Goal: Transaction & Acquisition: Purchase product/service

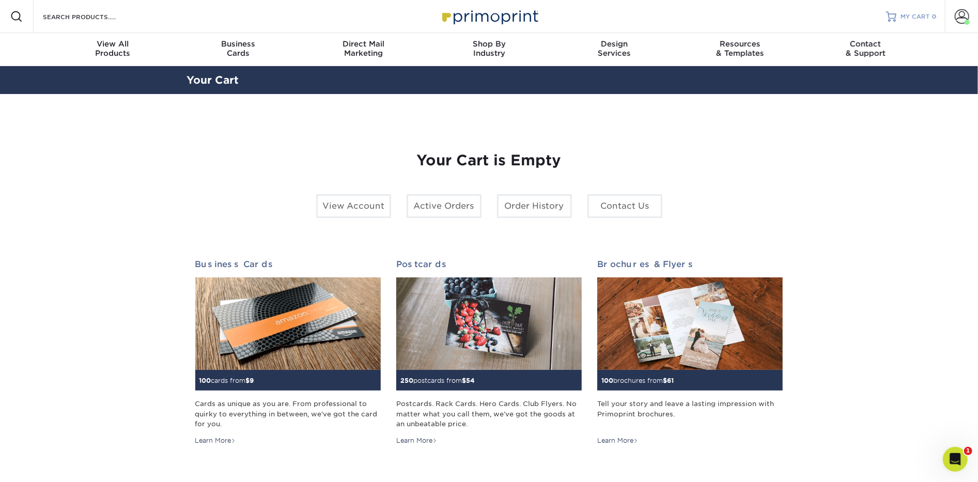
click at [907, 14] on span "MY CART" at bounding box center [915, 16] width 29 height 9
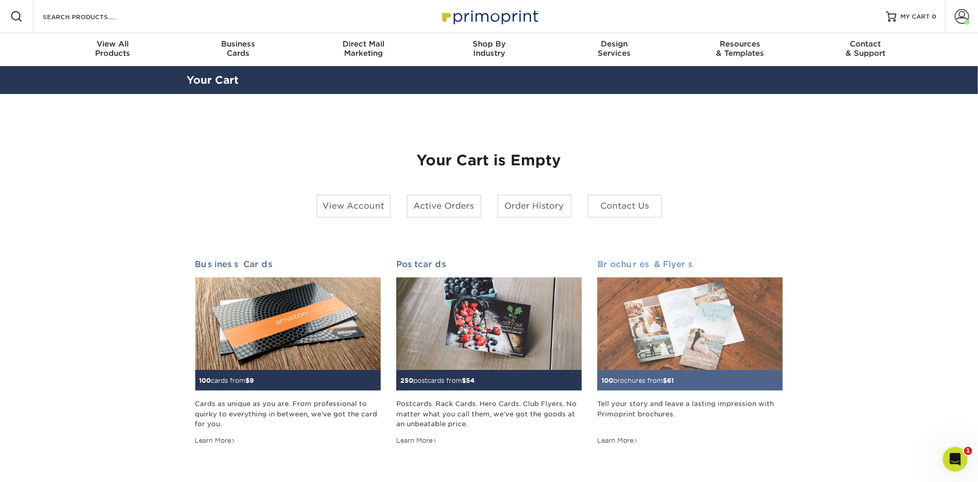
click at [671, 301] on img at bounding box center [689, 323] width 185 height 93
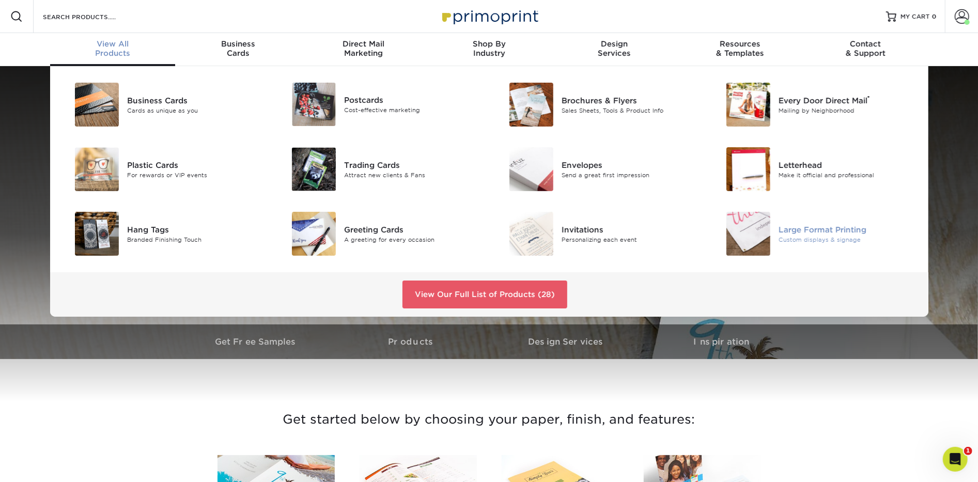
click at [807, 227] on div "Large Format Printing" at bounding box center [847, 229] width 137 height 11
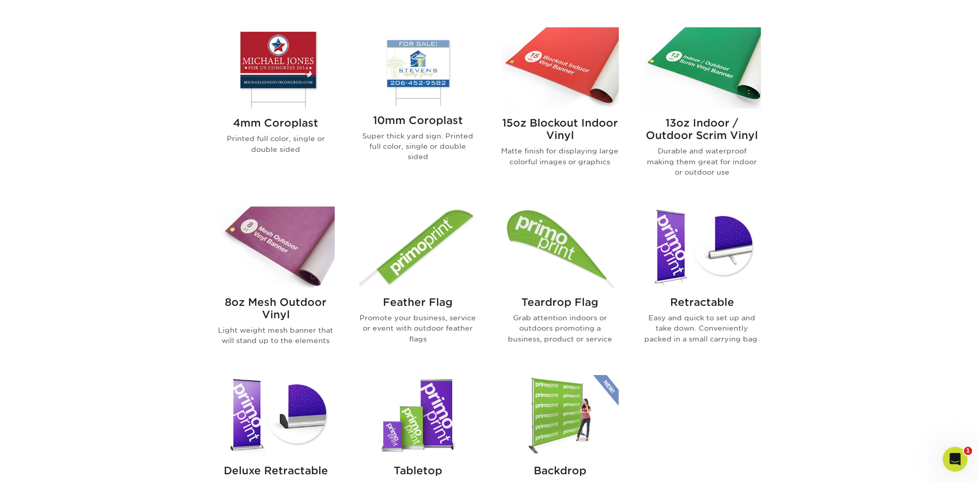
scroll to position [448, 0]
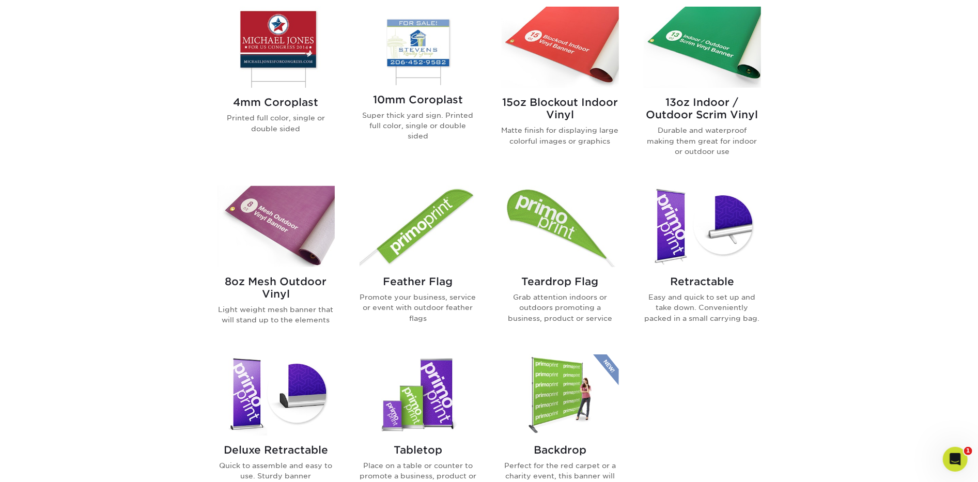
click at [554, 224] on img at bounding box center [560, 226] width 117 height 81
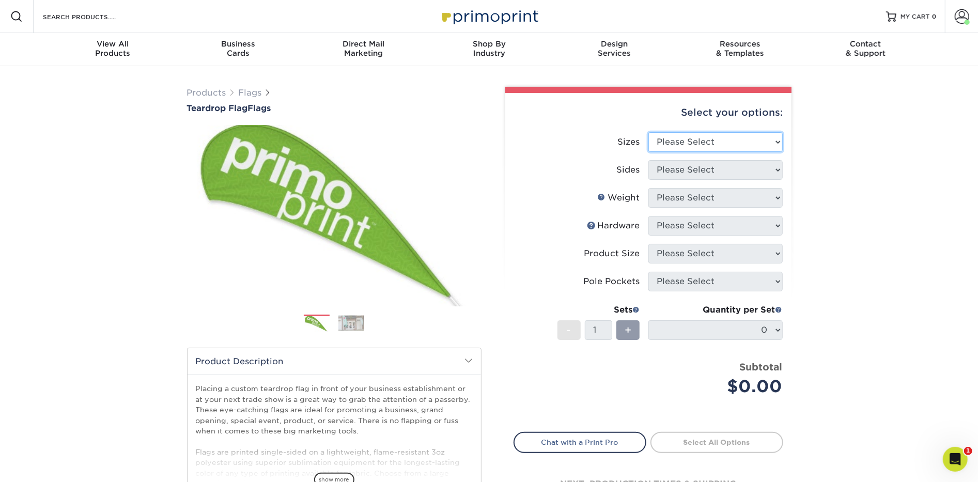
click at [681, 143] on select "Please Select 24" x 36" 24" x 81" 32" x 70" 32" x 99" 32" x 123" 36" x 123" 37"…" at bounding box center [715, 142] width 134 height 20
select select "32.00x99.00"
click at [648, 132] on select "Please Select 24" x 36" 24" x 81" 32" x 70" 32" x 99" 32" x 123" 36" x 123" 37"…" at bounding box center [715, 142] width 134 height 20
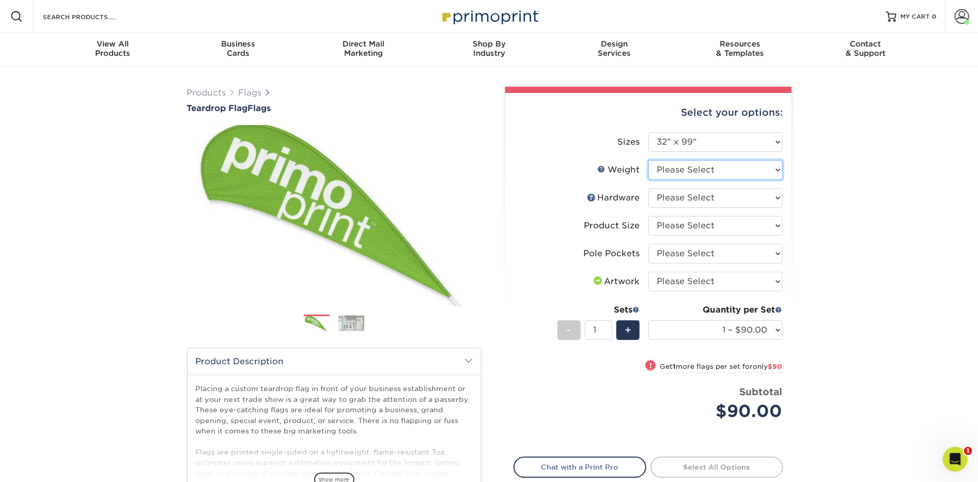
click at [674, 170] on select "Please Select 3OZPOLY" at bounding box center [715, 170] width 134 height 20
select select "3OZPOLY"
click at [648, 160] on select "Please Select 3OZPOLY" at bounding box center [715, 170] width 134 height 20
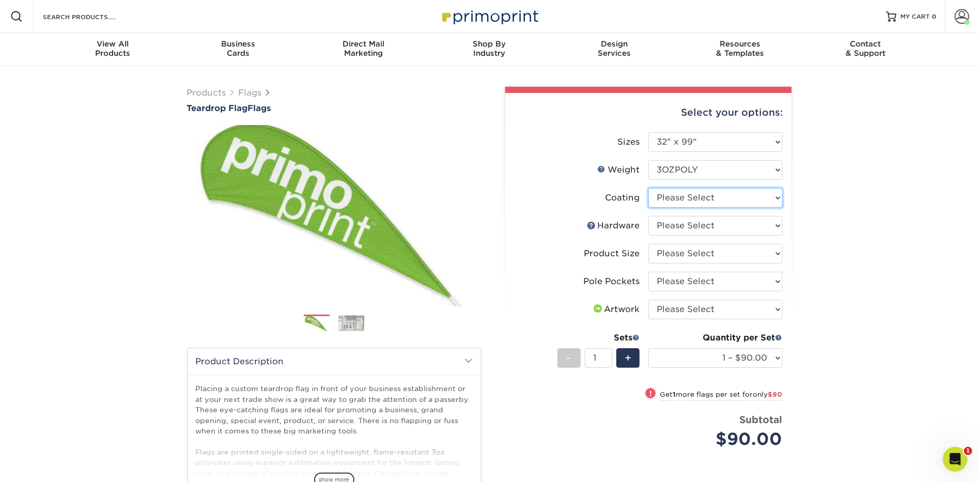
click at [677, 198] on select at bounding box center [715, 198] width 134 height 20
select select "3e7618de-abca-4bda-9f97-8b9129e913d8"
click at [648, 188] on select at bounding box center [715, 198] width 134 height 20
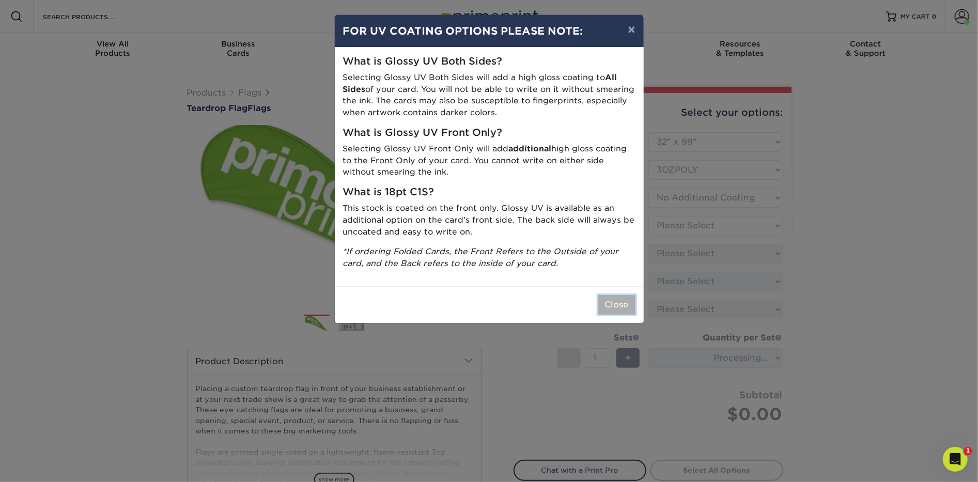
click at [606, 304] on button "Close" at bounding box center [616, 305] width 37 height 20
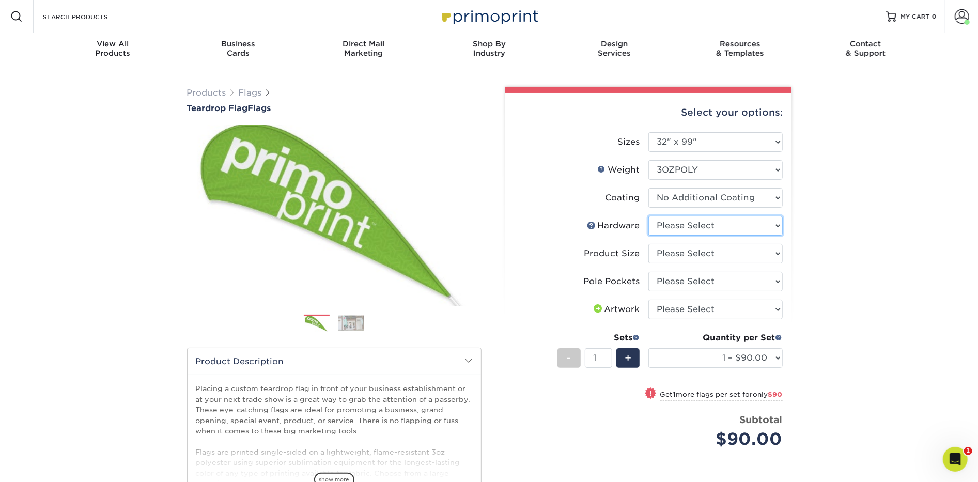
click at [676, 227] on select "Please Select 10ft pole with cross base (indoor) 10ft pole with ground stake (o…" at bounding box center [715, 226] width 134 height 20
select select "95706f91-eec0-4589-bb90-d059f803a3fd"
click at [648, 216] on select "Please Select 10ft pole with cross base (indoor) 10ft pole with ground stake (o…" at bounding box center [715, 226] width 134 height 20
click at [669, 250] on select "Please Select 10ft" at bounding box center [715, 254] width 134 height 20
select select "6853a5c8-f542-42c2-97d8-547dbe736967"
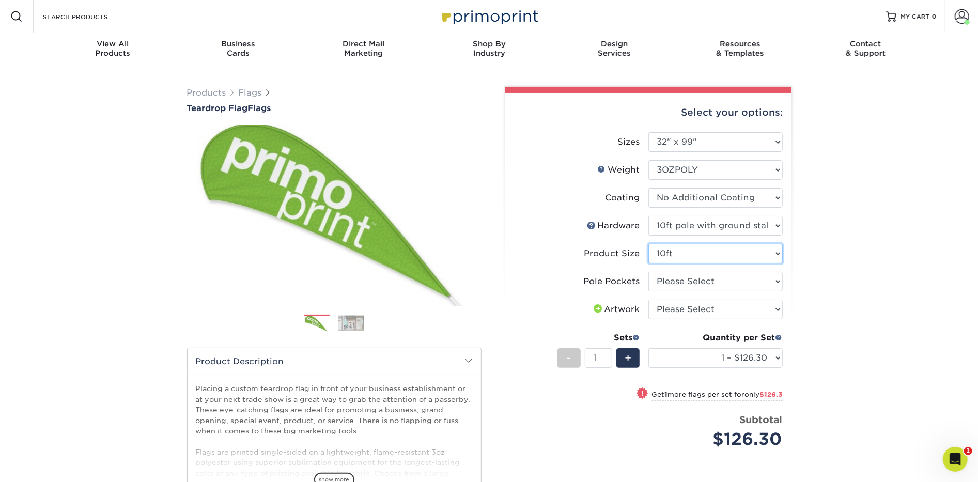
click at [648, 244] on select "Please Select 10ft" at bounding box center [715, 254] width 134 height 20
click at [678, 284] on select "Please Select Pole Pocket on Left Pole Pocket on Right" at bounding box center [715, 282] width 134 height 20
select select "17637b51-123c-45a9-814d-5e120dd7374e"
click at [648, 272] on select "Please Select Pole Pocket on Left Pole Pocket on Right" at bounding box center [715, 282] width 134 height 20
click at [682, 311] on select "Please Select I will upload files I need a design - $50" at bounding box center [715, 310] width 134 height 20
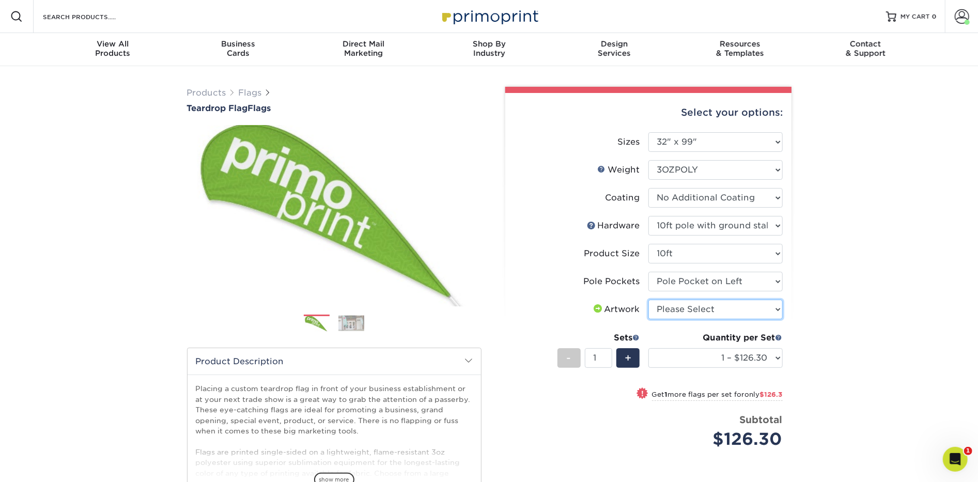
select select "design"
click at [648, 300] on select "Please Select I will upload files I need a design - $50" at bounding box center [715, 310] width 134 height 20
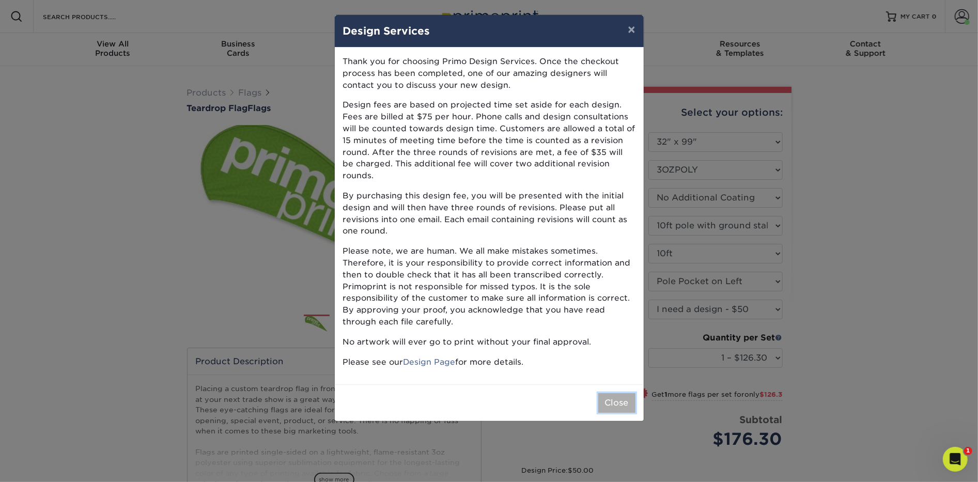
click at [620, 393] on button "Close" at bounding box center [616, 403] width 37 height 20
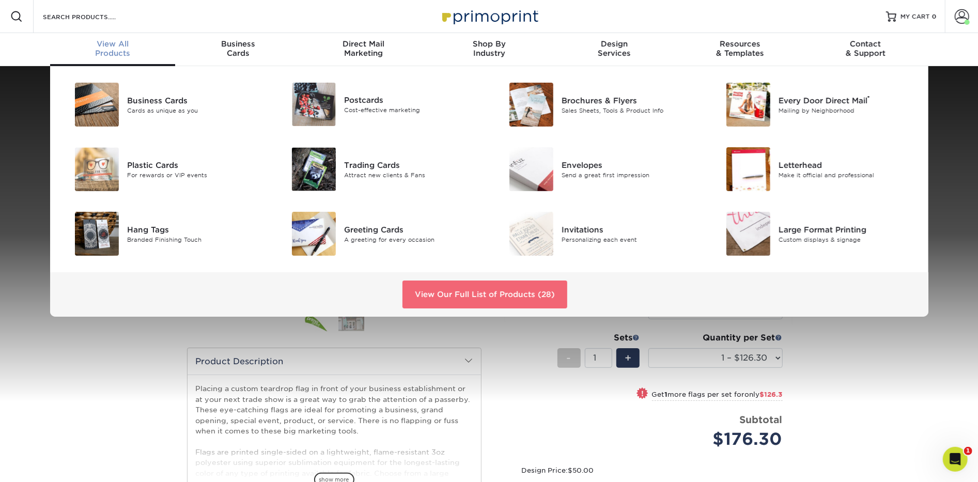
click at [511, 291] on link "View Our Full List of Products (28)" at bounding box center [484, 295] width 165 height 28
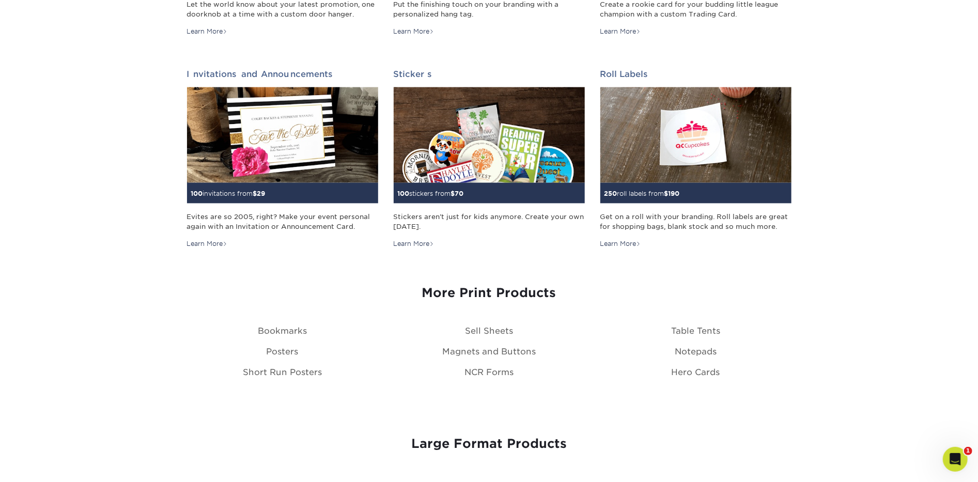
scroll to position [974, 0]
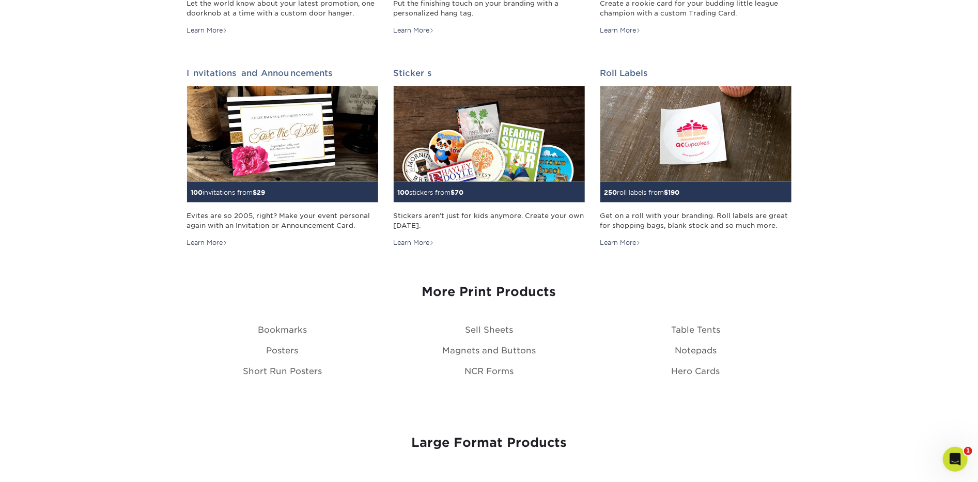
click at [454, 292] on h3 "More Print Products" at bounding box center [489, 292] width 604 height 15
click at [289, 351] on link "Posters" at bounding box center [283, 351] width 32 height 10
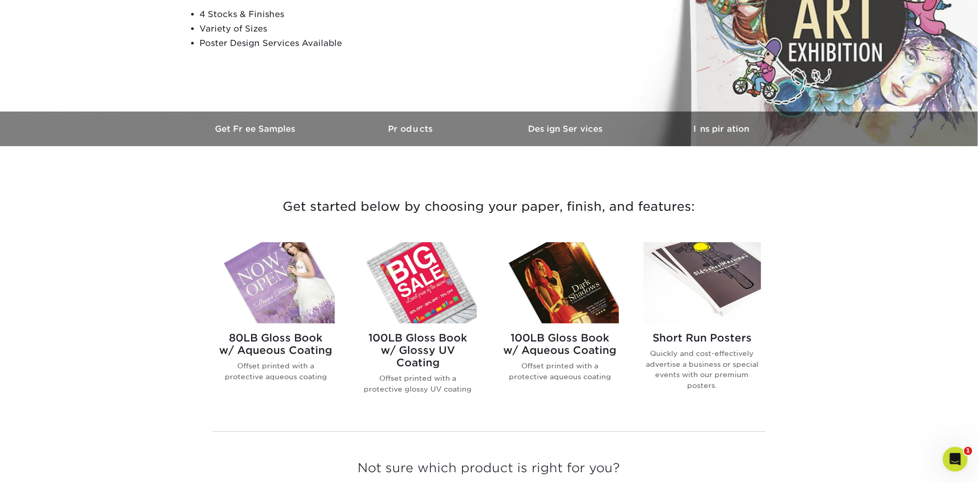
scroll to position [238, 0]
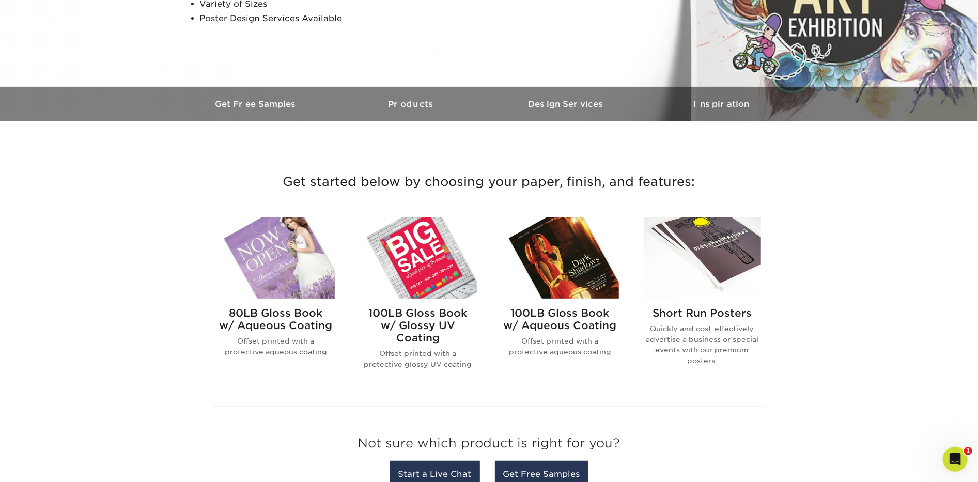
click at [399, 269] on img at bounding box center [418, 258] width 117 height 81
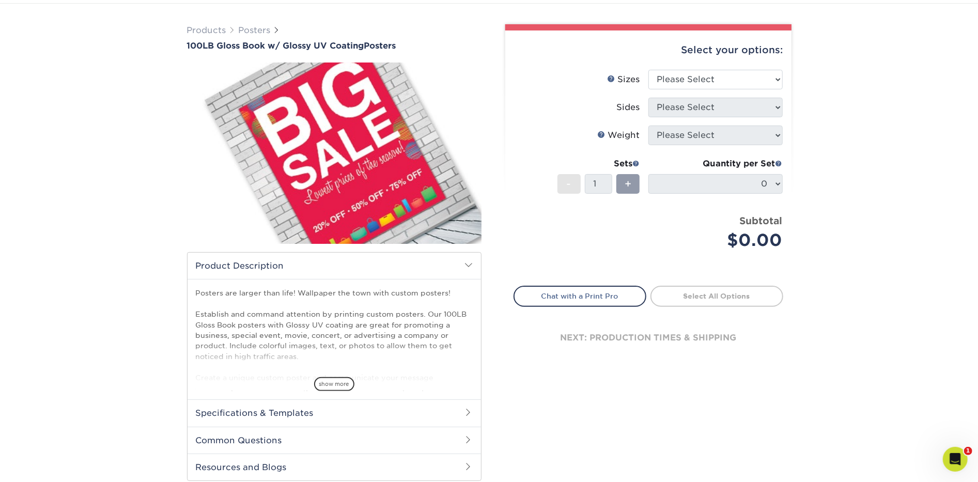
scroll to position [38, 0]
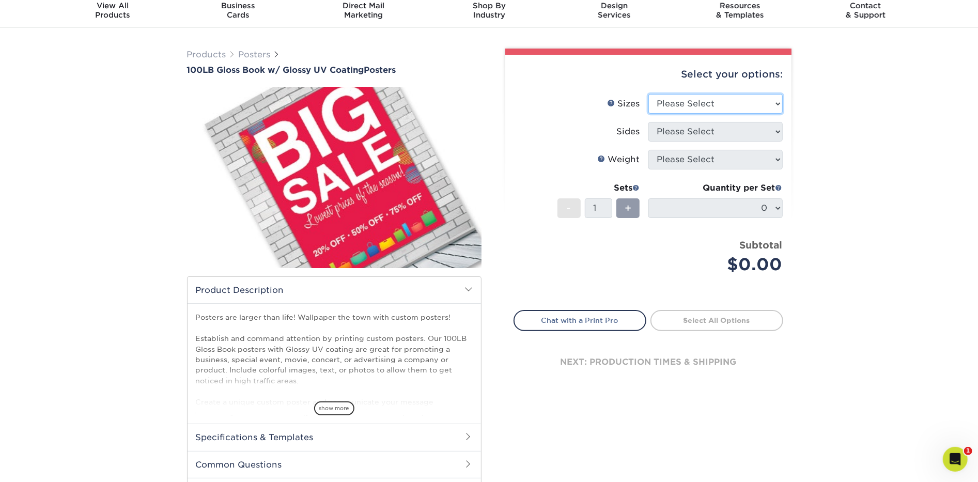
click at [675, 103] on select "Please Select 11.5" x 17.5" 12" x 18" 13" x 19" 18" x 24" 19" x 27" 24" x 36" 2…" at bounding box center [715, 104] width 134 height 20
select select "12.00x18.00"
click at [648, 94] on select "Please Select 11.5" x 17.5" 12" x 18" 13" x 19" 18" x 24" 19" x 27" 24" x 36" 2…" at bounding box center [715, 104] width 134 height 20
click at [677, 104] on select "Please Select 11.5" x 17.5" 12" x 18" 13" x 19" 18" x 24" 19" x 27" 24" x 36" 2…" at bounding box center [715, 104] width 134 height 20
click at [648, 94] on select "Please Select 11.5" x 17.5" 12" x 18" 13" x 19" 18" x 24" 19" x 27" 24" x 36" 2…" at bounding box center [715, 104] width 134 height 20
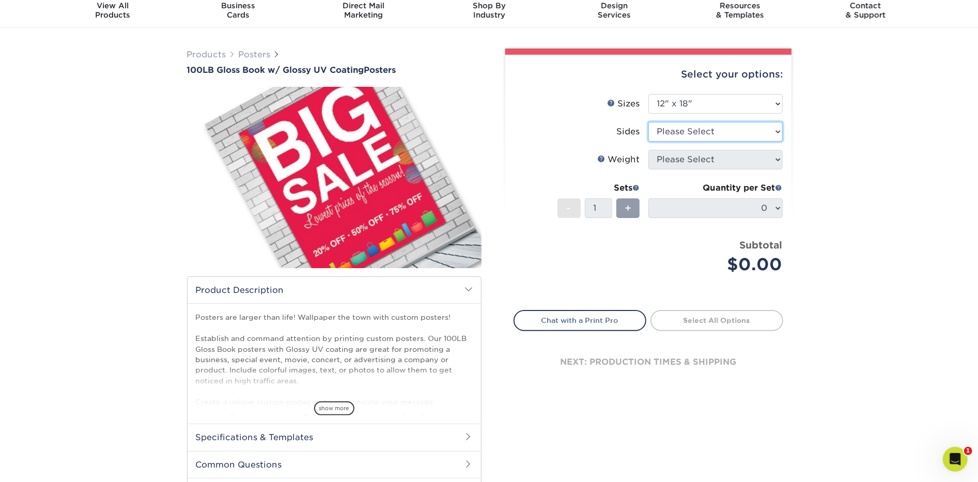
click at [677, 130] on select "Please Select Print Both Sides Print Front Only" at bounding box center [715, 132] width 134 height 20
select select "32d3c223-f82c-492b-b915-ba065a00862f"
click at [648, 122] on select "Please Select Print Both Sides Print Front Only" at bounding box center [715, 132] width 134 height 20
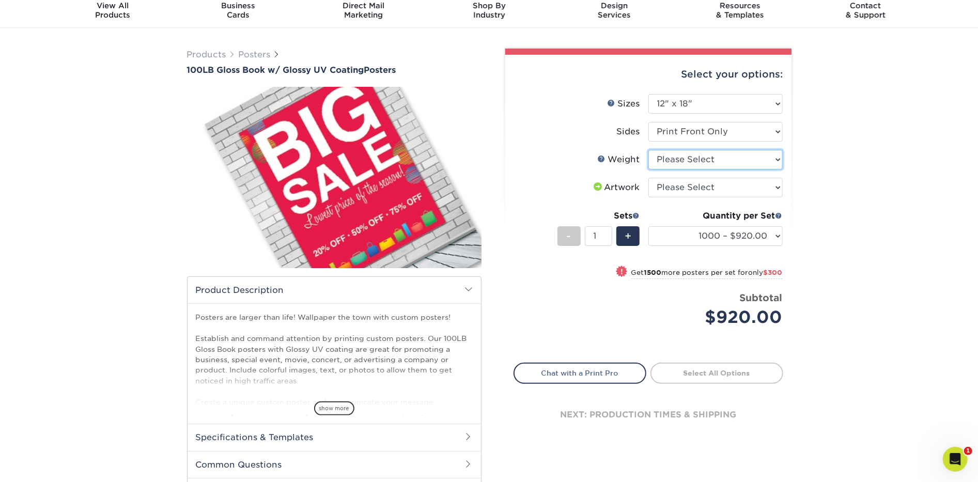
click at [680, 159] on select "Please Select 100LB" at bounding box center [715, 160] width 134 height 20
select select "100LB"
click at [648, 150] on select "Please Select 100LB" at bounding box center [715, 160] width 134 height 20
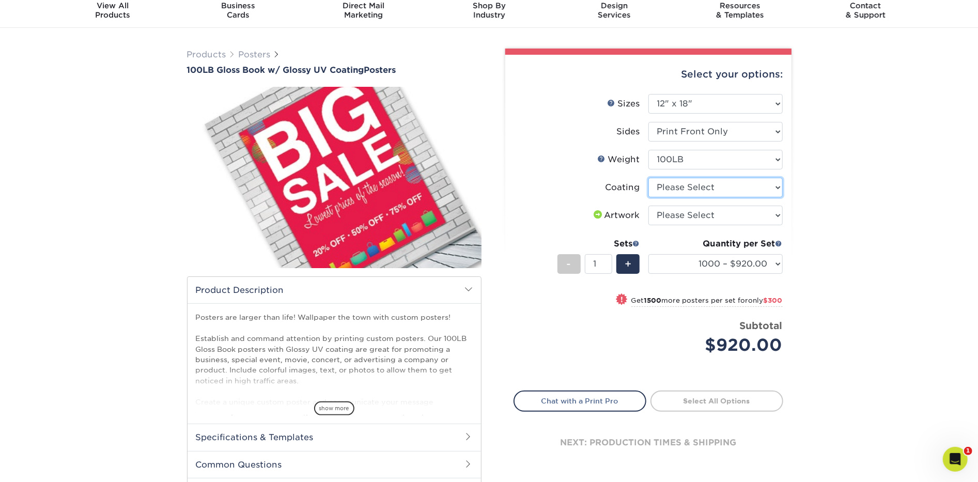
click at [678, 191] on select at bounding box center [715, 188] width 134 height 20
select select "1e8116af-acfc-44b1-83dc-8181aa338834"
click at [648, 178] on select at bounding box center [715, 188] width 134 height 20
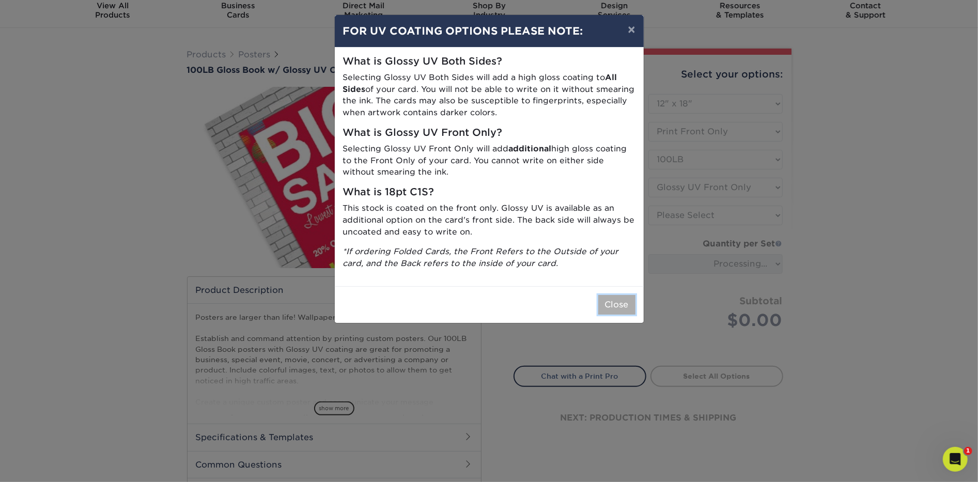
click at [615, 304] on button "Close" at bounding box center [616, 305] width 37 height 20
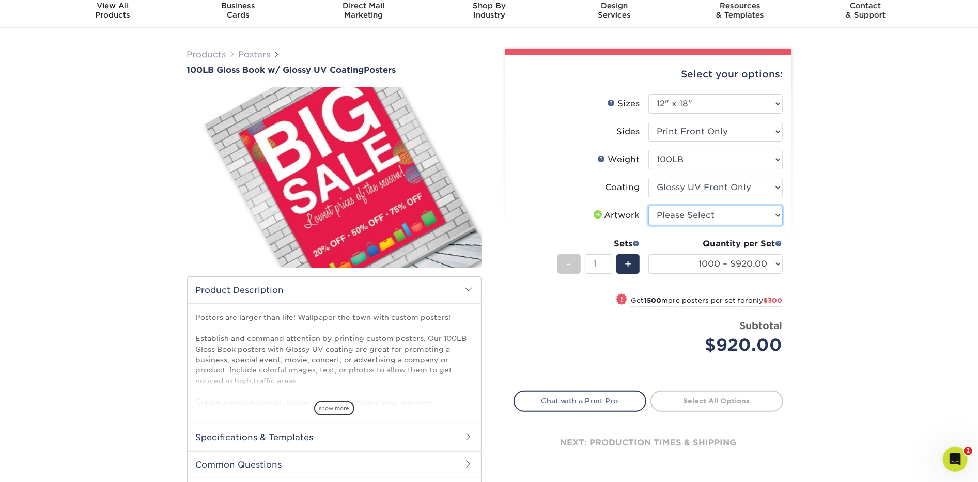
click at [675, 214] on select "Please Select I will upload files I need a design - $150" at bounding box center [715, 216] width 134 height 20
select select "upload"
click at [648, 206] on select "Please Select I will upload files I need a design - $150" at bounding box center [715, 216] width 134 height 20
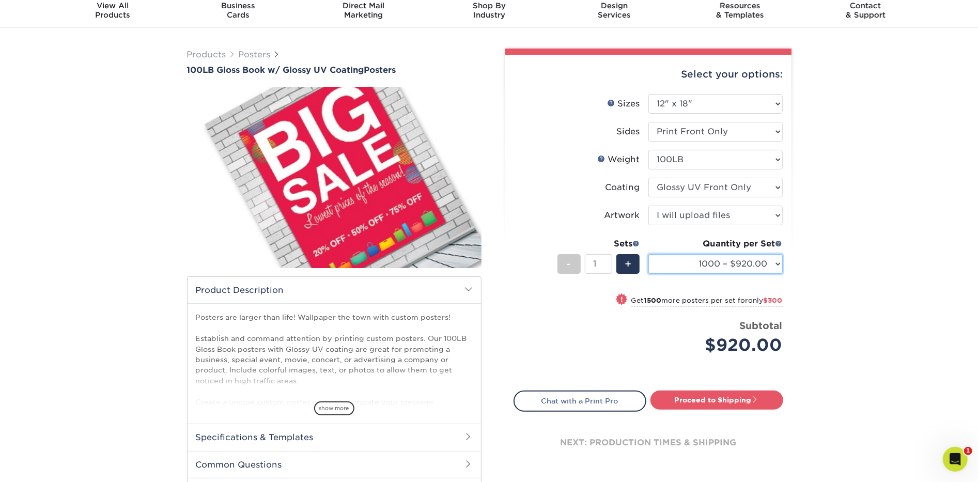
click at [672, 265] on select "1000 – $920.00 2500 – $1220.00 5000 – $1700.00 10000 – $2463.00 15000 – $3295.0…" at bounding box center [715, 264] width 134 height 20
click at [737, 263] on select "1000 – $920.00 2500 – $1220.00 5000 – $1700.00 10000 – $2463.00 15000 – $3295.0…" at bounding box center [715, 264] width 134 height 20
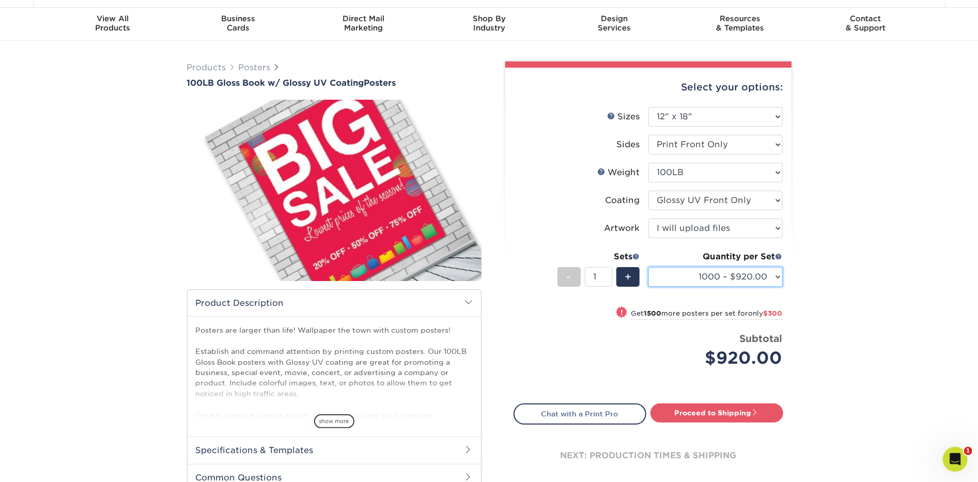
scroll to position [21, 0]
